Goal: Task Accomplishment & Management: Manage account settings

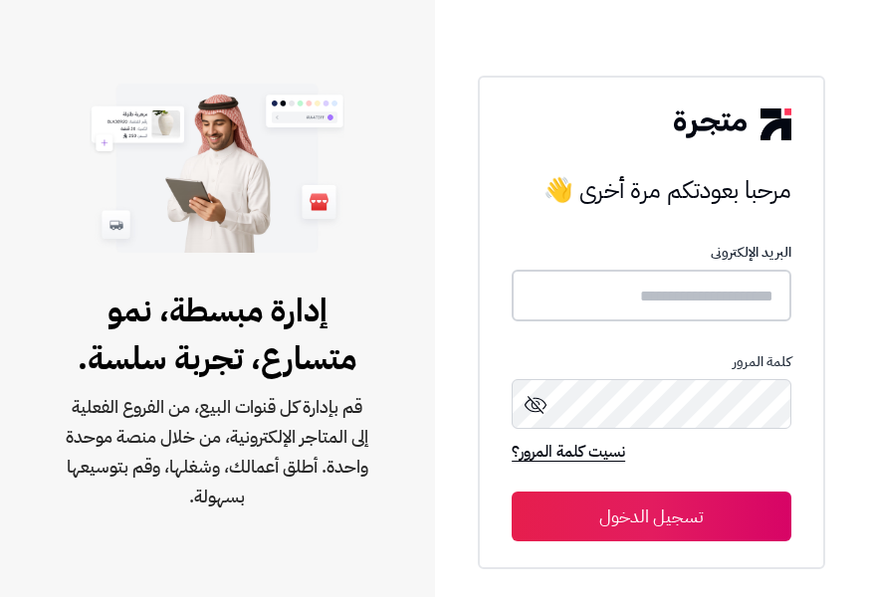
click at [659, 306] on input "text" at bounding box center [652, 296] width 280 height 53
type input "*"
type input "**********"
click at [690, 522] on button "تسجيل الدخول" at bounding box center [652, 517] width 280 height 50
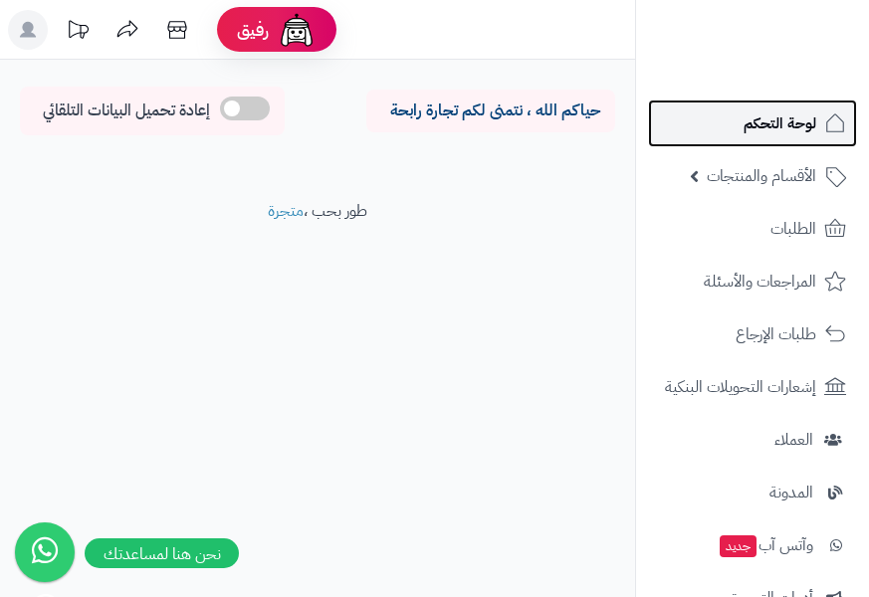
click at [815, 133] on span "لوحة التحكم" at bounding box center [780, 124] width 73 height 28
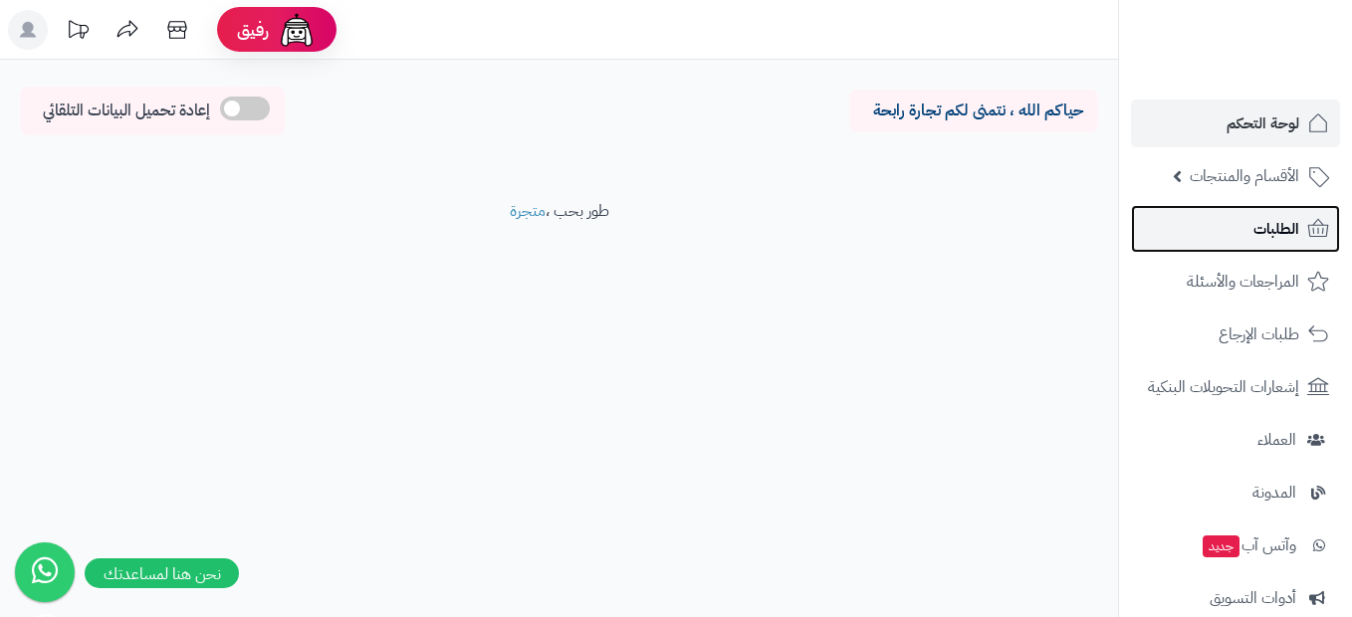
click at [868, 221] on span "الطلبات" at bounding box center [1277, 229] width 46 height 28
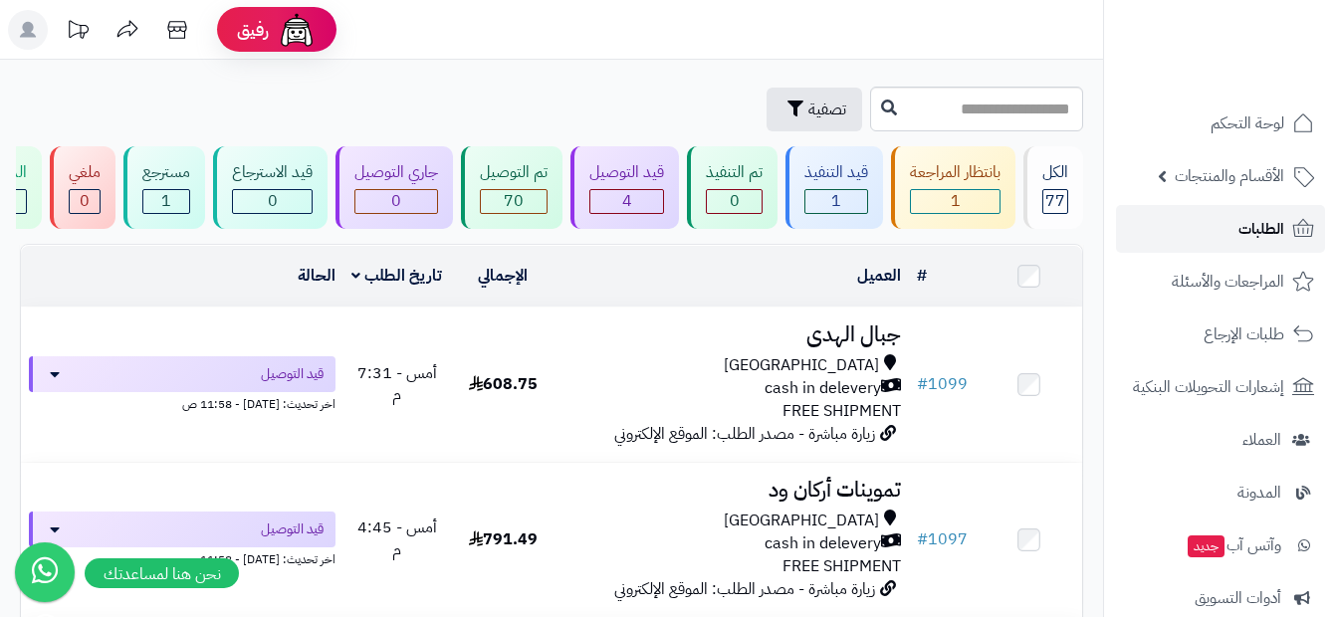
click at [1208, 235] on link "الطلبات" at bounding box center [1220, 229] width 209 height 48
click at [833, 194] on span "1" at bounding box center [837, 201] width 10 height 24
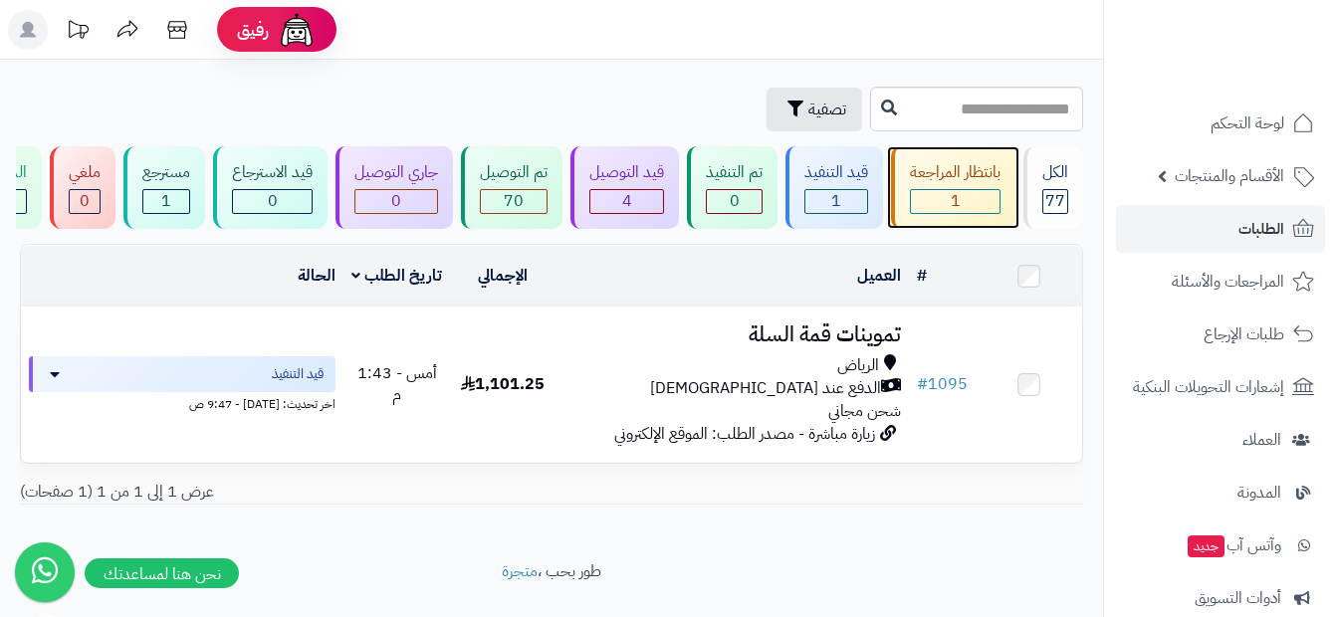
click at [936, 189] on div "1" at bounding box center [955, 201] width 91 height 25
